Goal: Communication & Community: Answer question/provide support

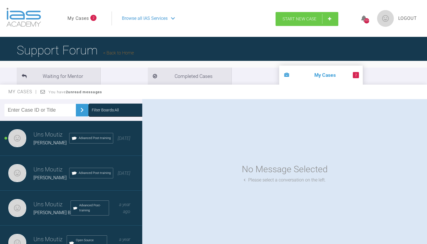
click at [299, 22] on link "Start New Case" at bounding box center [307, 19] width 63 height 14
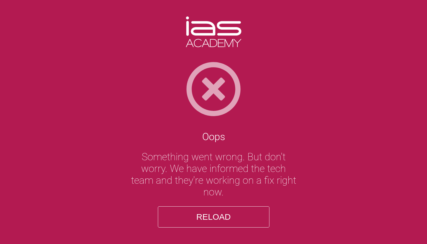
click at [200, 215] on button "Reload" at bounding box center [214, 216] width 112 height 21
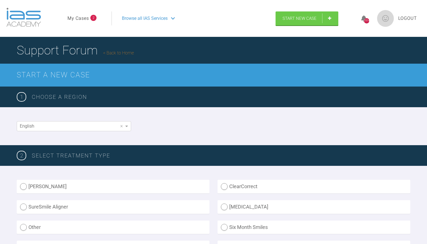
click at [79, 20] on link "My Cases" at bounding box center [78, 18] width 21 height 7
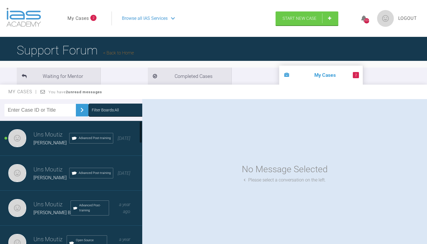
scroll to position [5, 0]
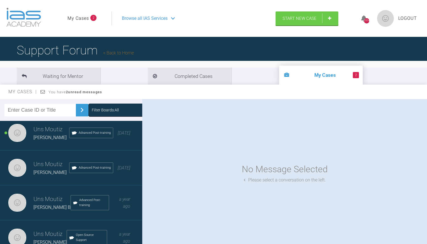
click at [50, 133] on h3 "Uns Moutiz" at bounding box center [51, 129] width 36 height 9
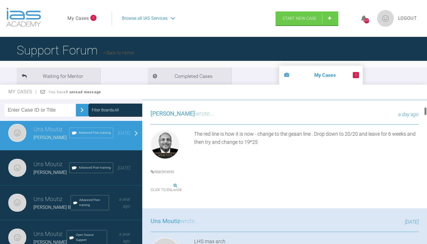
scroll to position [133, 0]
click at [151, 186] on img at bounding box center [151, 186] width 0 height 0
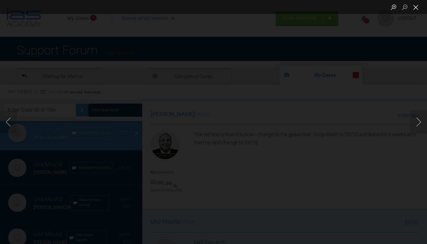
click at [415, 12] on button "Close lightbox" at bounding box center [416, 7] width 11 height 10
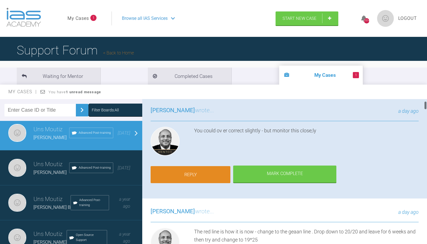
scroll to position [36, 0]
click at [203, 171] on link "Reply" at bounding box center [191, 174] width 80 height 17
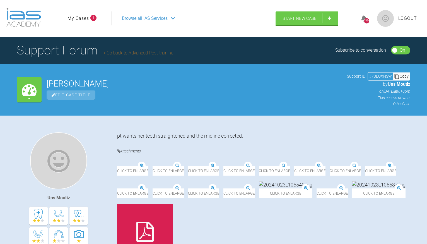
scroll to position [4715, 0]
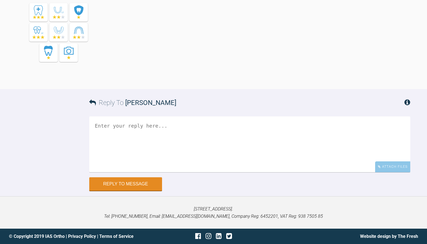
click at [102, 124] on textarea at bounding box center [249, 144] width 321 height 56
click at [175, 126] on textarea "and for ul2-6 move them more gingiivally?" at bounding box center [249, 144] width 321 height 56
type textarea "and for ul2-6 move them more gingivally?"
click at [142, 192] on form "Reply To Utpalendu Bose and for ul2-6 move them more gingivally? Attach Files D…" at bounding box center [213, 142] width 427 height 107
click at [140, 189] on button "Reply to Message" at bounding box center [125, 184] width 73 height 13
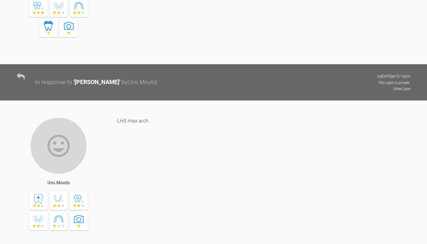
scroll to position [3768, 0]
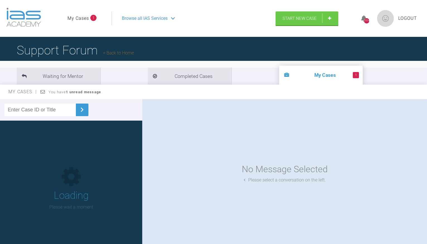
click at [80, 20] on link "My Cases" at bounding box center [78, 18] width 21 height 7
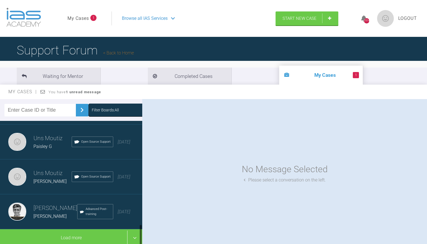
scroll to position [589, 0]
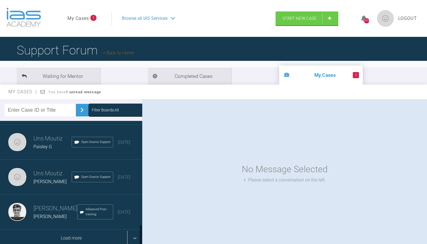
click at [130, 234] on div "Load more" at bounding box center [71, 237] width 142 height 17
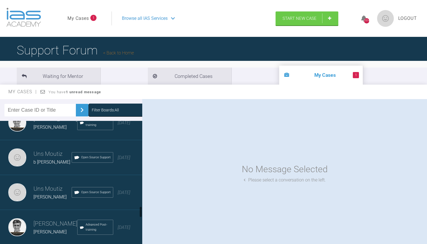
scroll to position [886, 0]
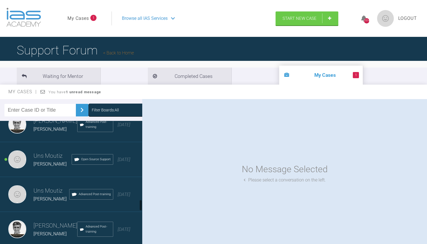
click at [42, 173] on div "Uns Moutiz libby Open Source Support 2 years ago" at bounding box center [71, 159] width 142 height 35
